Goal: Task Accomplishment & Management: Use online tool/utility

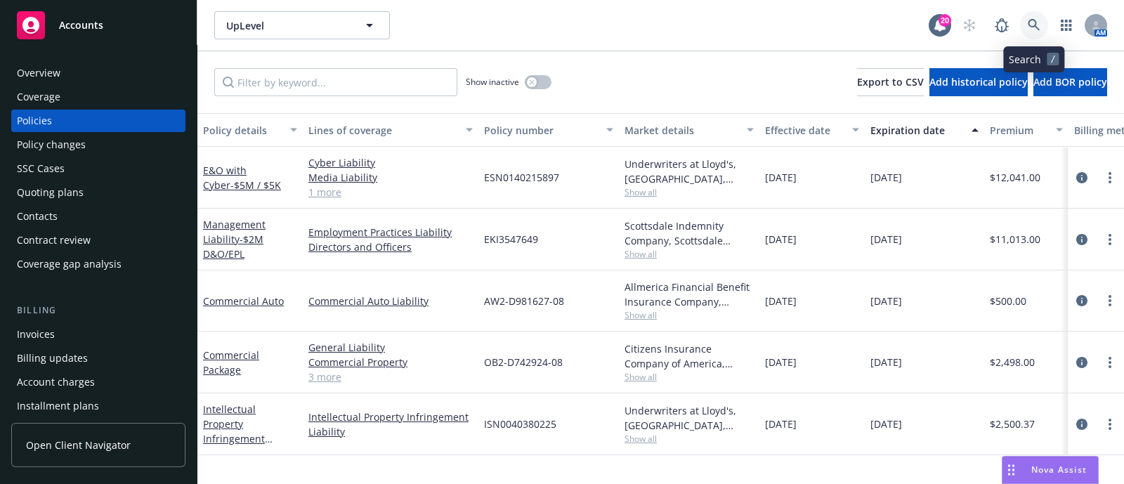
click at [1040, 29] on link at bounding box center [1034, 25] width 28 height 28
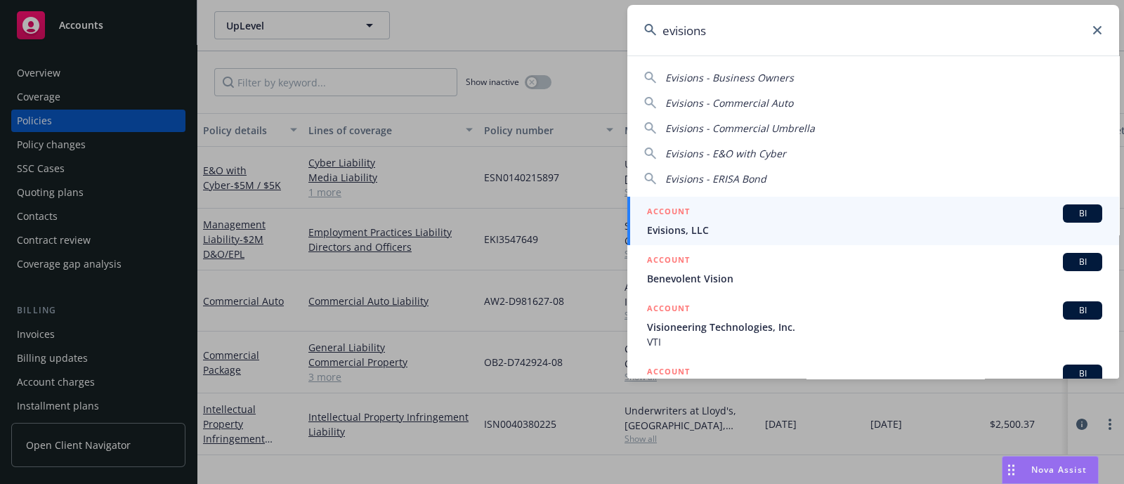
type input "evisions"
click at [723, 235] on span "Evisions, LLC" at bounding box center [874, 230] width 455 height 15
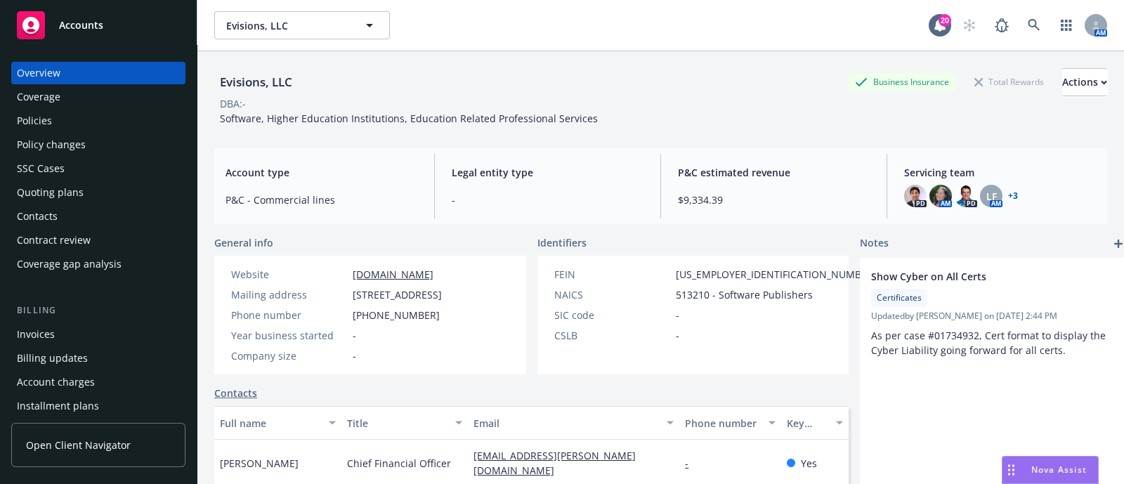
click at [48, 329] on div "Invoices" at bounding box center [36, 334] width 38 height 22
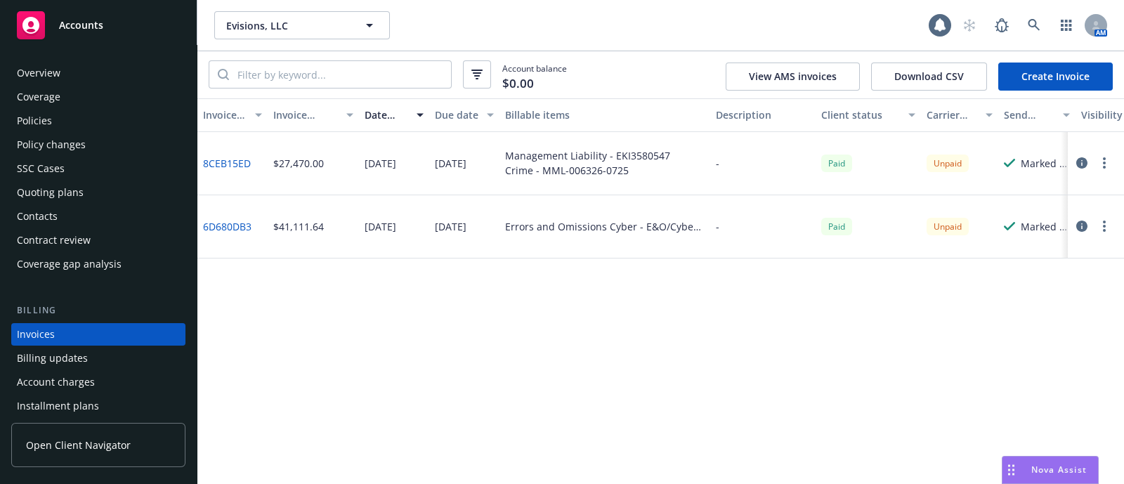
scroll to position [70, 0]
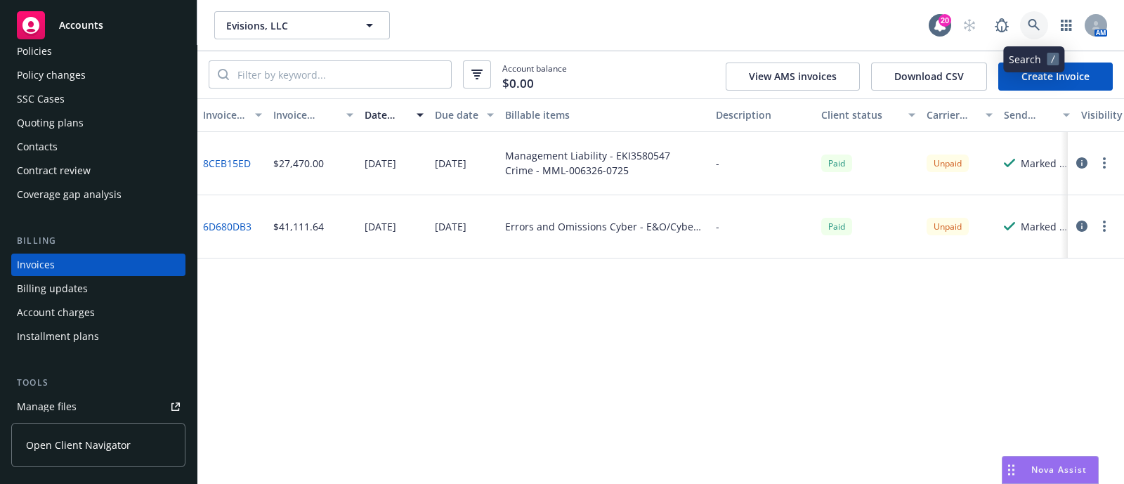
click at [1024, 18] on link at bounding box center [1034, 25] width 28 height 28
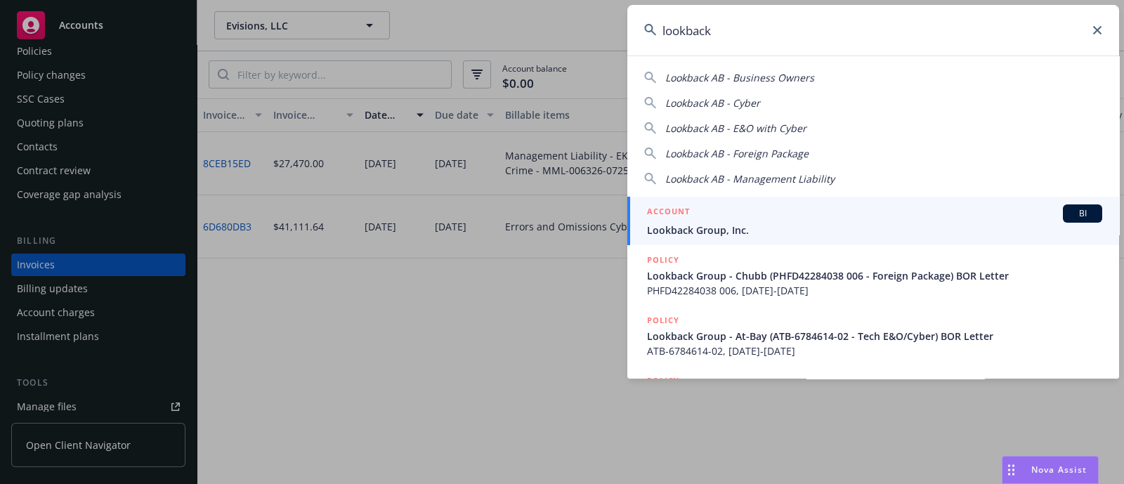
type input "lookback"
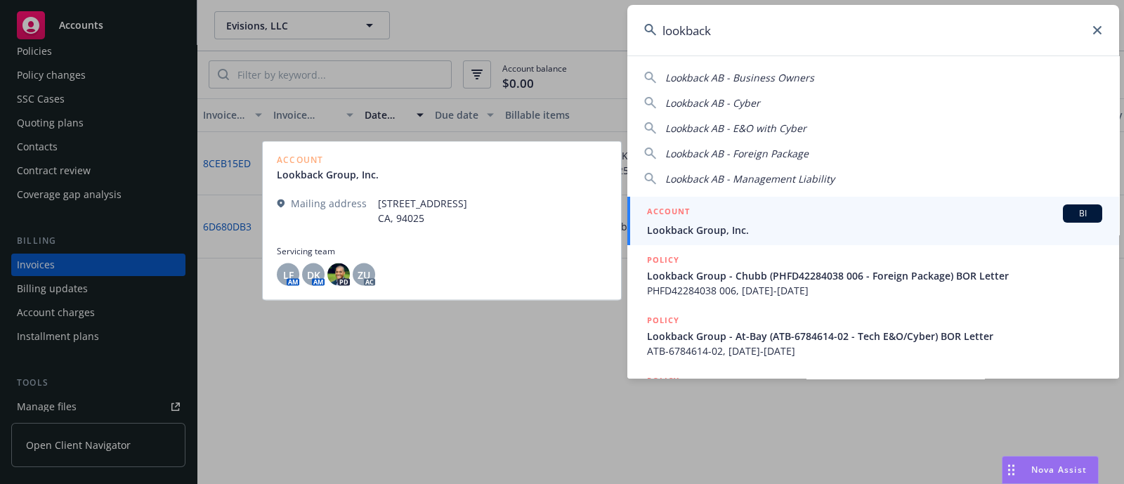
click at [685, 218] on h5 "ACCOUNT" at bounding box center [668, 212] width 43 height 17
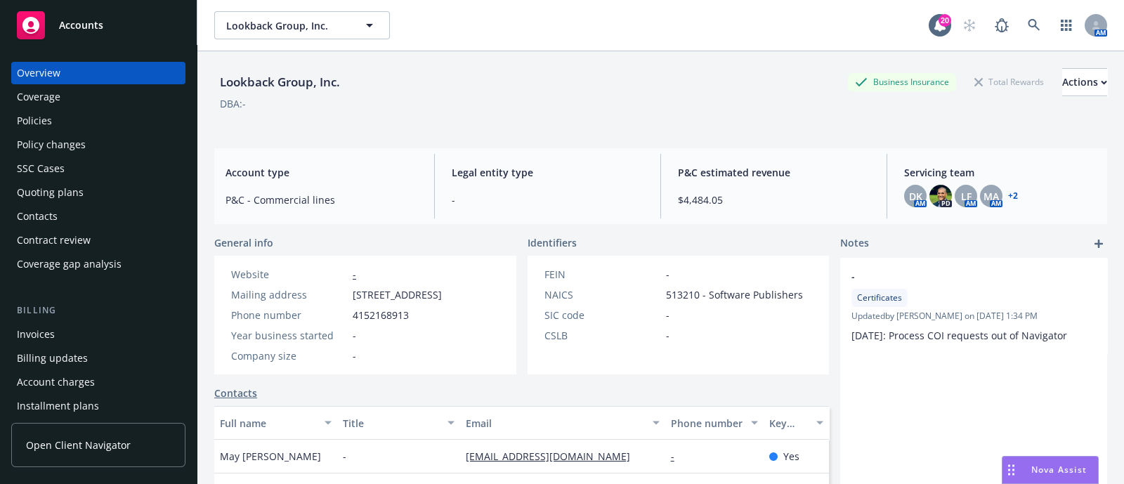
click at [119, 129] on div "Policies" at bounding box center [98, 121] width 163 height 22
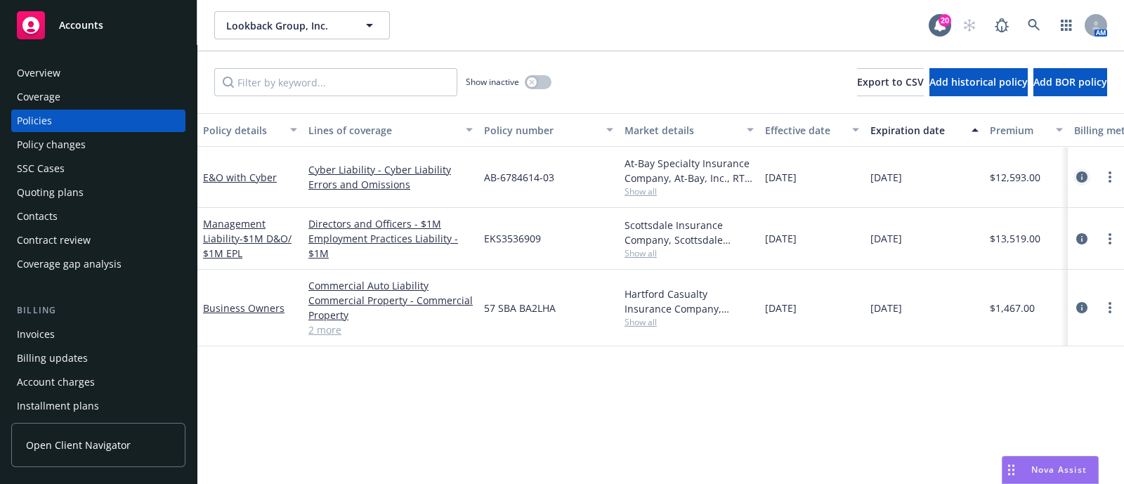
click at [1081, 184] on link "circleInformation" at bounding box center [1081, 177] width 17 height 17
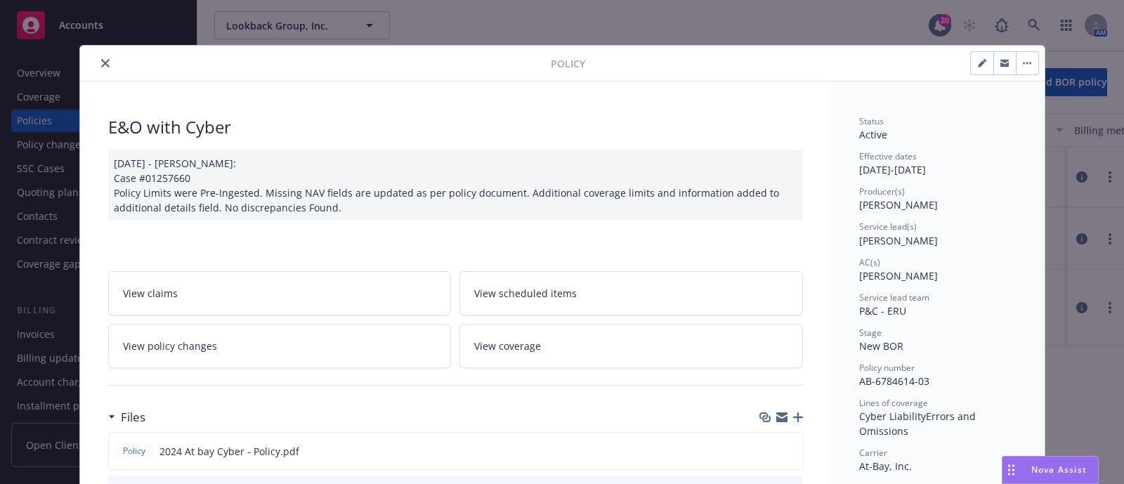
click at [101, 59] on icon "close" at bounding box center [105, 63] width 8 height 8
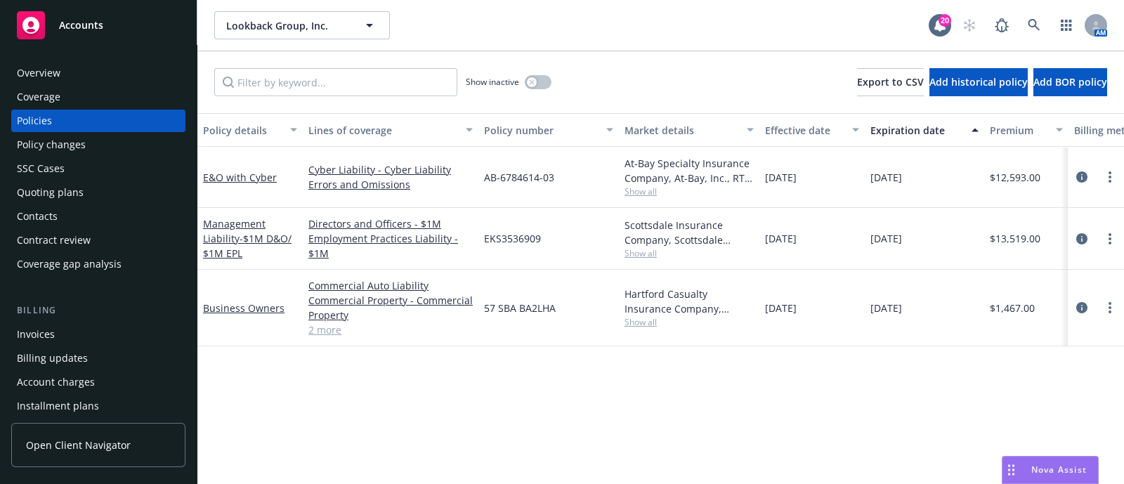
click at [78, 67] on div "Overview" at bounding box center [98, 73] width 163 height 22
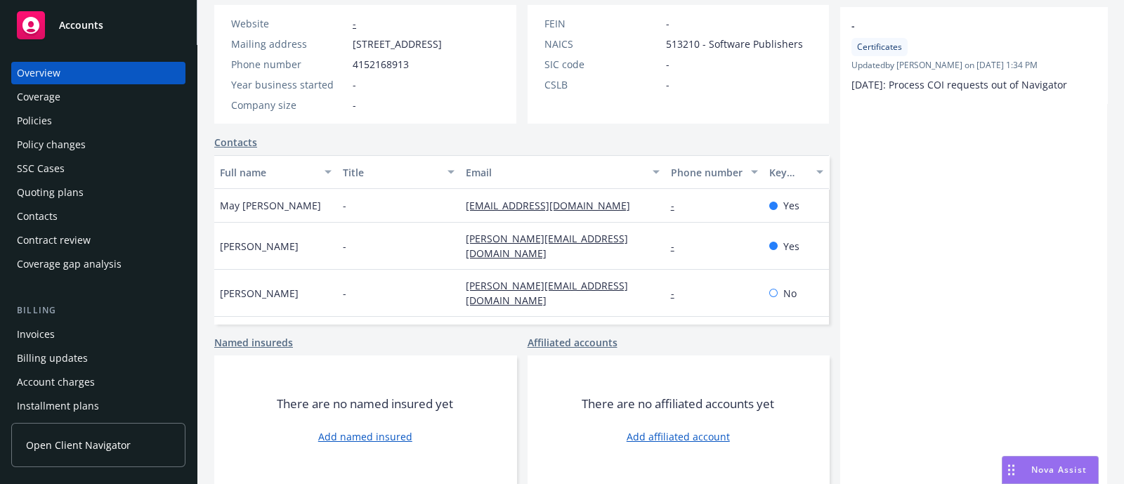
click at [84, 110] on div "Policies" at bounding box center [98, 121] width 163 height 22
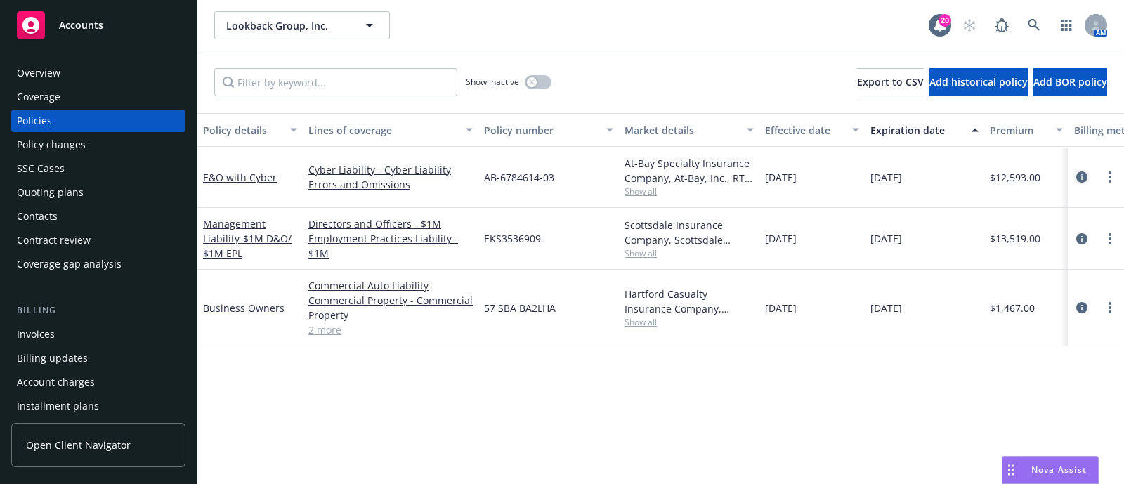
click at [1079, 176] on icon "circleInformation" at bounding box center [1081, 176] width 11 height 11
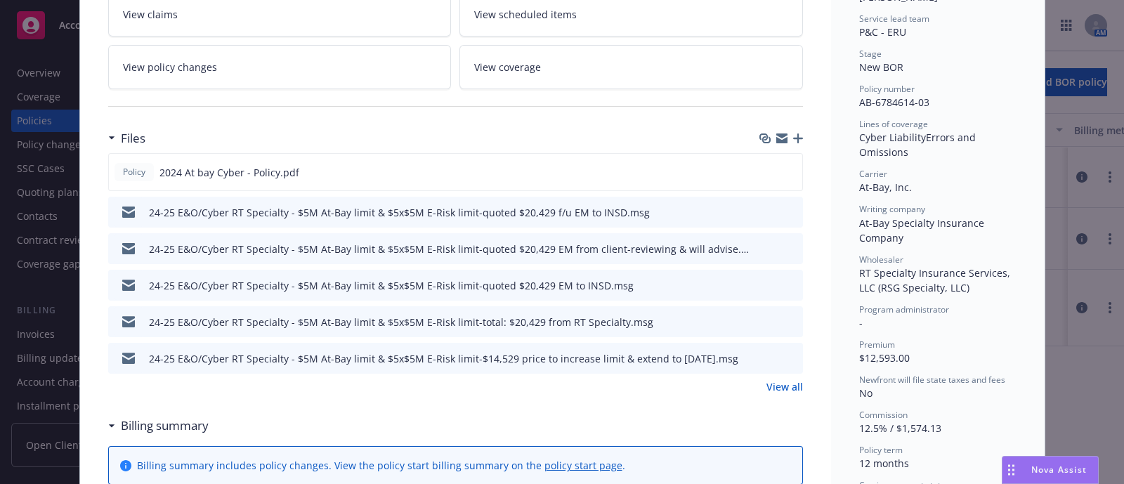
scroll to position [280, 0]
click at [784, 166] on icon "preview file" at bounding box center [788, 170] width 13 height 10
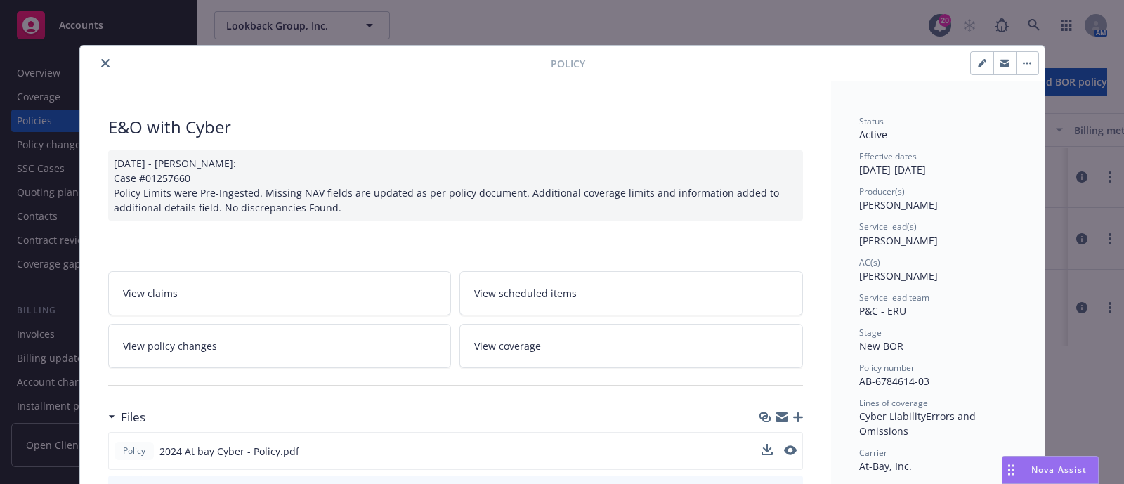
click at [97, 64] on button "close" at bounding box center [105, 63] width 17 height 17
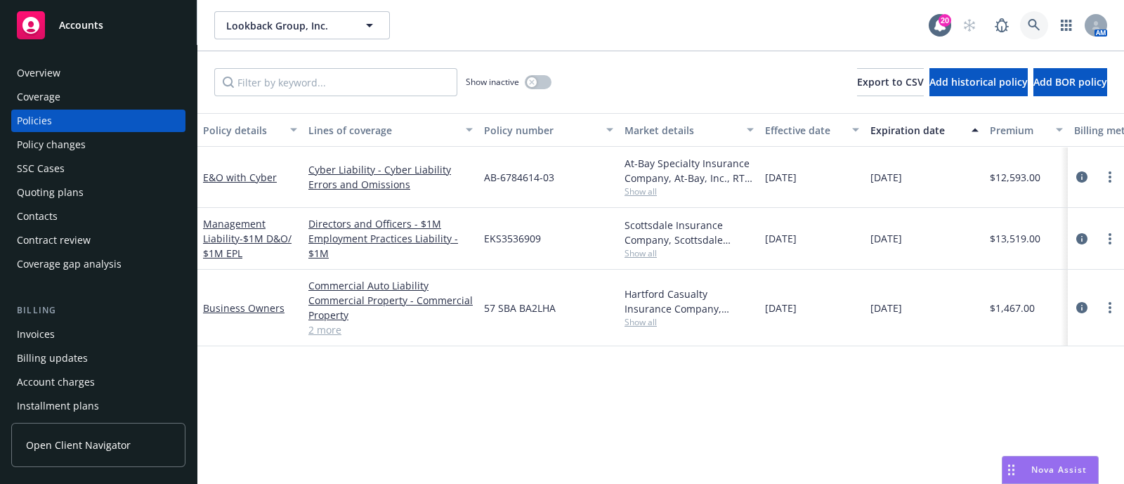
click at [1032, 19] on icon at bounding box center [1034, 25] width 13 height 13
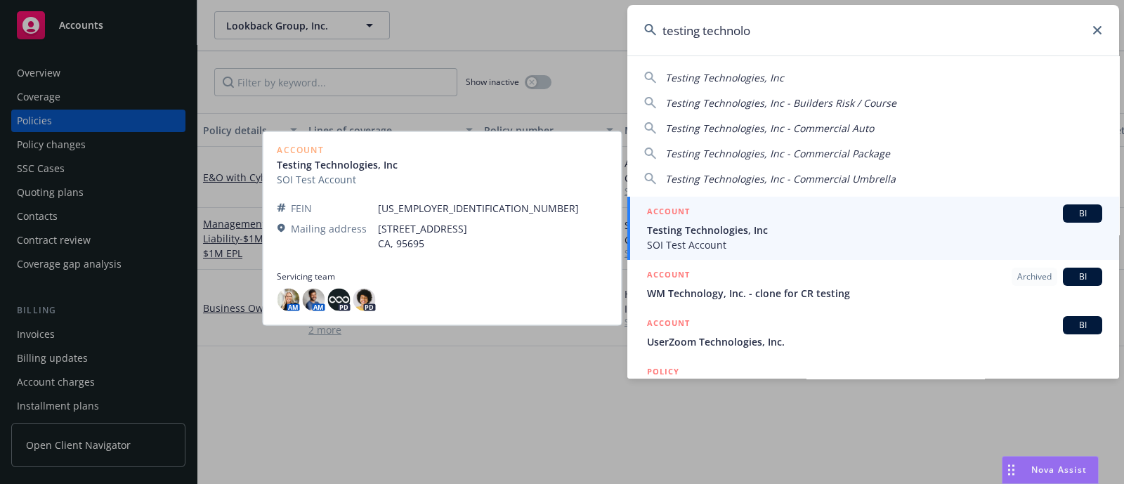
type input "testing technolo"
click at [740, 229] on span "Testing Technologies, Inc" at bounding box center [874, 230] width 455 height 15
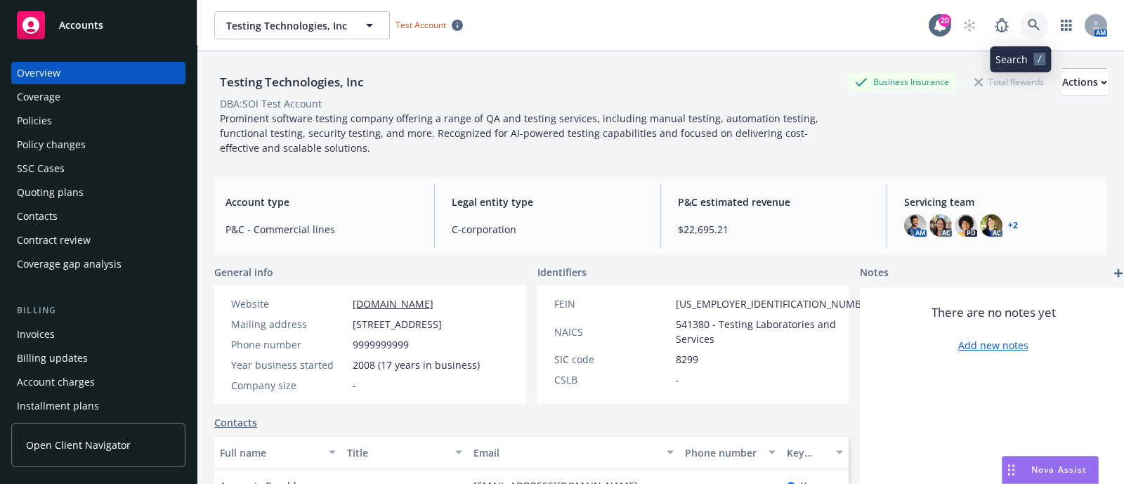
click at [1028, 22] on icon at bounding box center [1034, 25] width 12 height 12
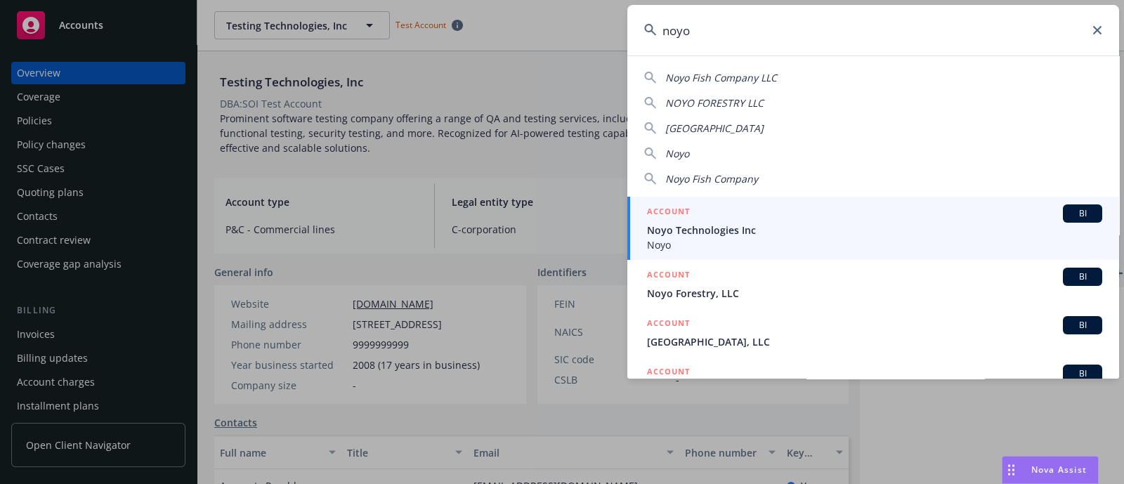
type input "noyo"
click at [730, 241] on span "Noyo" at bounding box center [874, 244] width 455 height 15
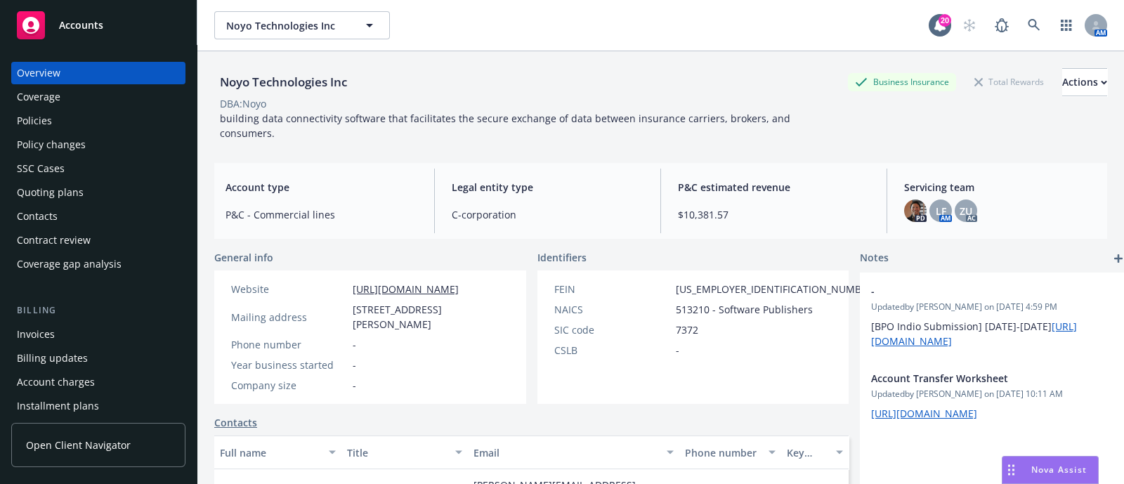
click at [58, 110] on div "Policies" at bounding box center [98, 121] width 163 height 22
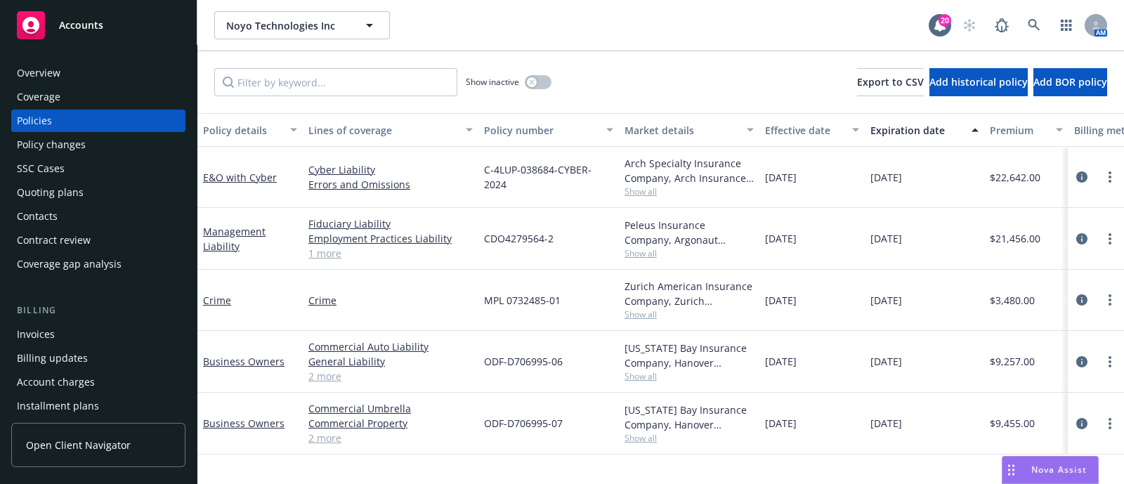
click at [53, 200] on div "Quoting plans" at bounding box center [50, 192] width 67 height 22
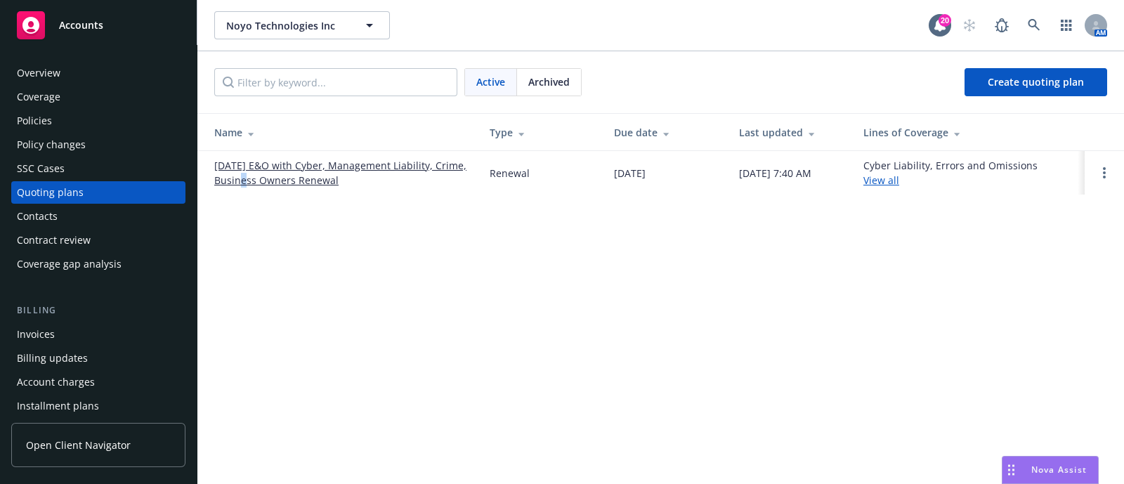
click at [266, 185] on td "[DATE] E&O with Cyber, Management Liability, Crime, Business Owners Renewal" at bounding box center [337, 173] width 281 height 44
click at [266, 185] on link "[DATE] E&O with Cyber, Management Liability, Crime, Business Owners Renewal" at bounding box center [340, 172] width 253 height 29
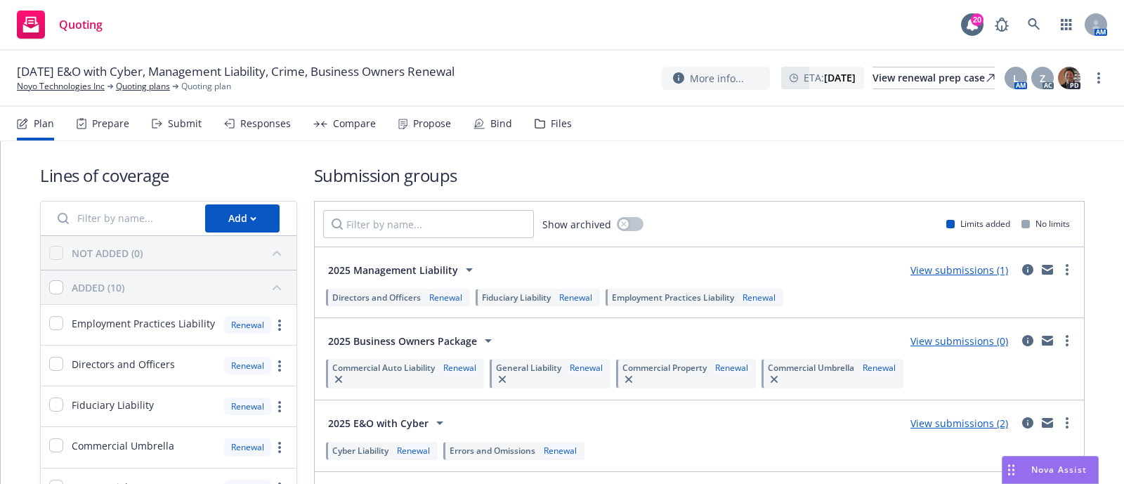
click at [168, 124] on div "Submit" at bounding box center [185, 123] width 34 height 11
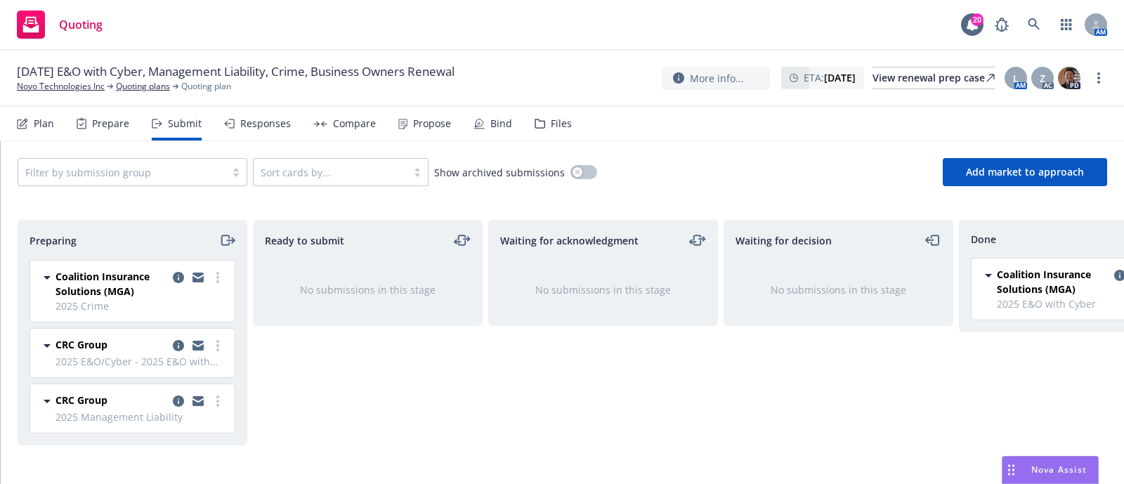
scroll to position [3, 0]
click at [173, 272] on icon "copy logging email" at bounding box center [178, 277] width 11 height 11
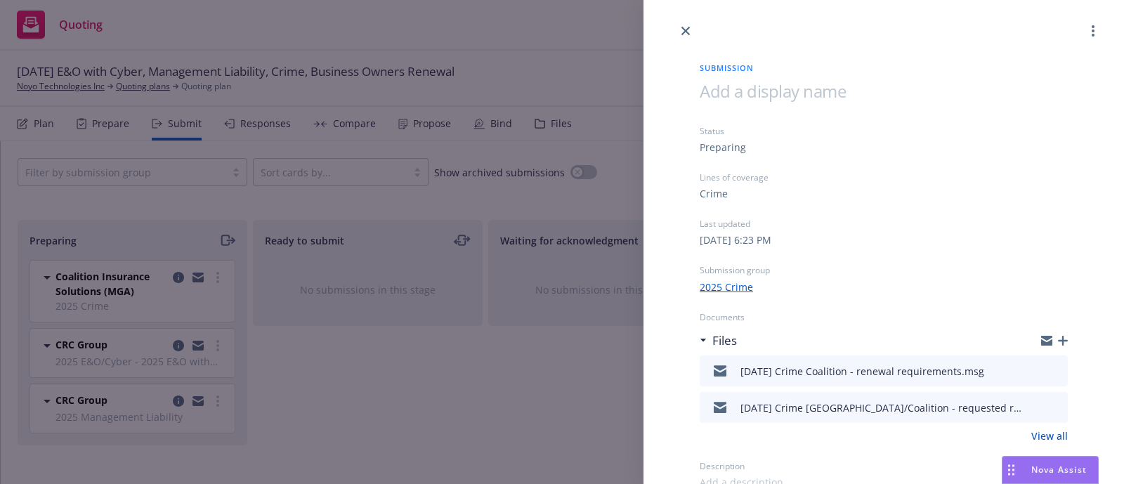
click at [1048, 372] on icon "preview file" at bounding box center [1054, 370] width 13 height 10
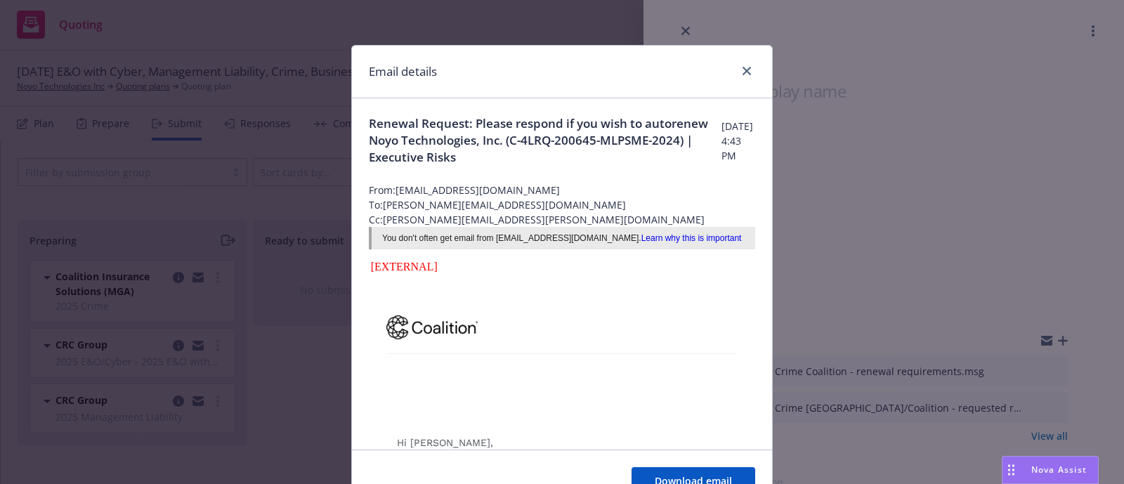
scroll to position [121, 0]
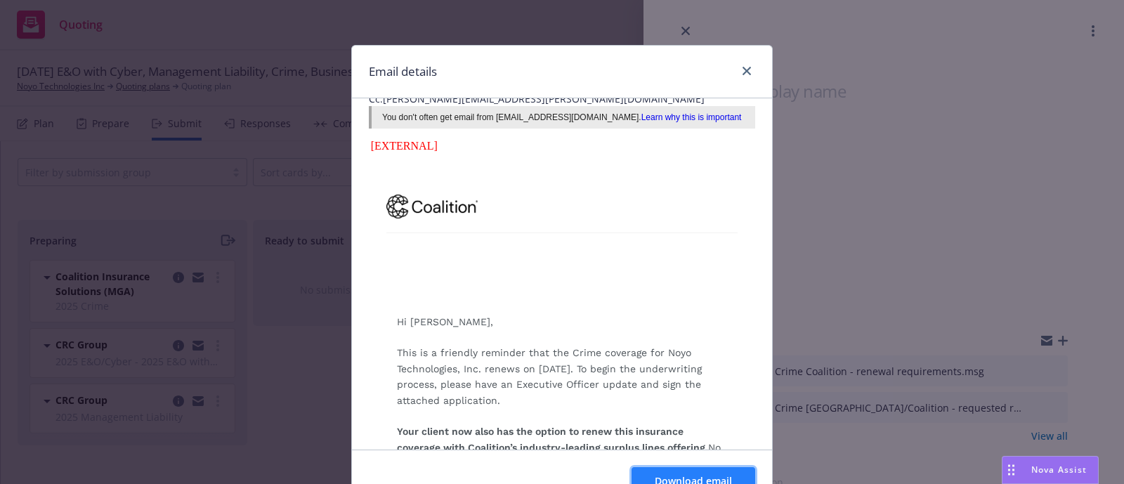
click at [669, 475] on span "Download email" at bounding box center [693, 480] width 77 height 13
